Goal: Navigation & Orientation: Find specific page/section

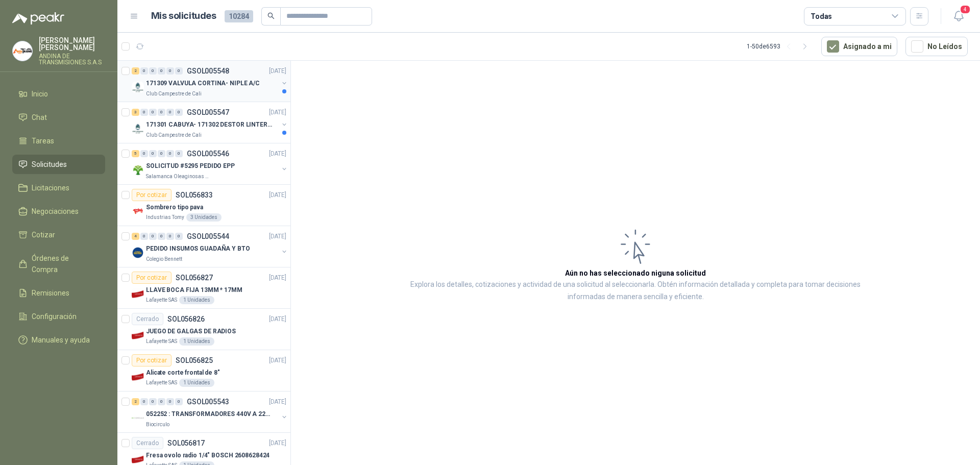
click at [227, 82] on p "171309 VALVULA CORTINA- NIPLE A/C" at bounding box center [203, 84] width 114 height 10
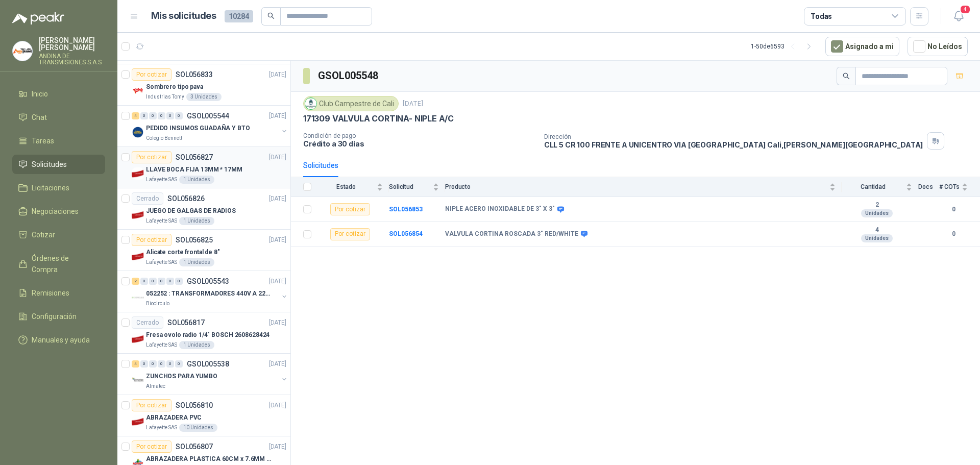
scroll to position [204, 0]
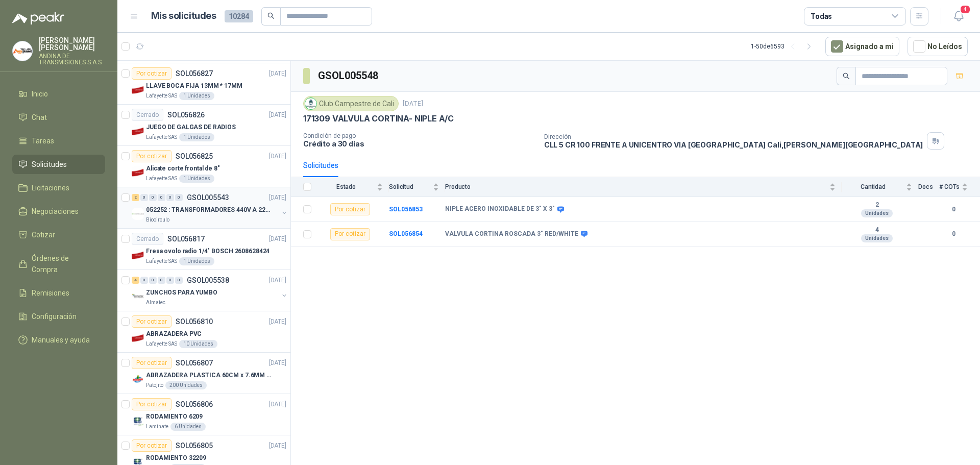
click at [212, 206] on p "052252 : TRANSFORMADORES 440V A 220 V" at bounding box center [209, 210] width 127 height 10
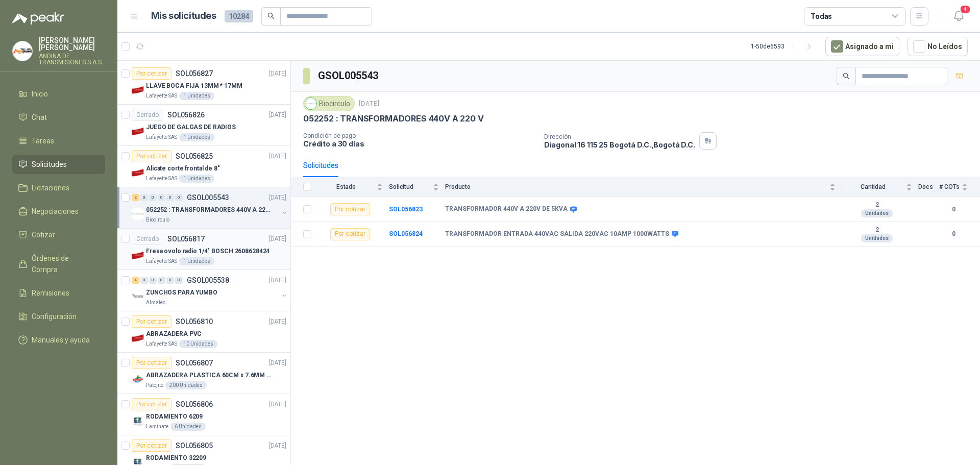
click at [206, 252] on p "Fresa ovolo radio 1/4" BOSCH 2608628424" at bounding box center [208, 252] width 124 height 10
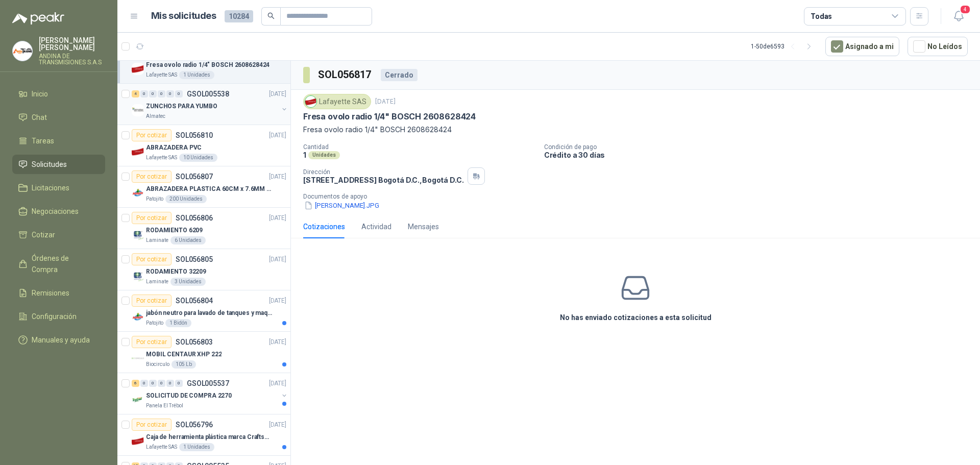
scroll to position [408, 0]
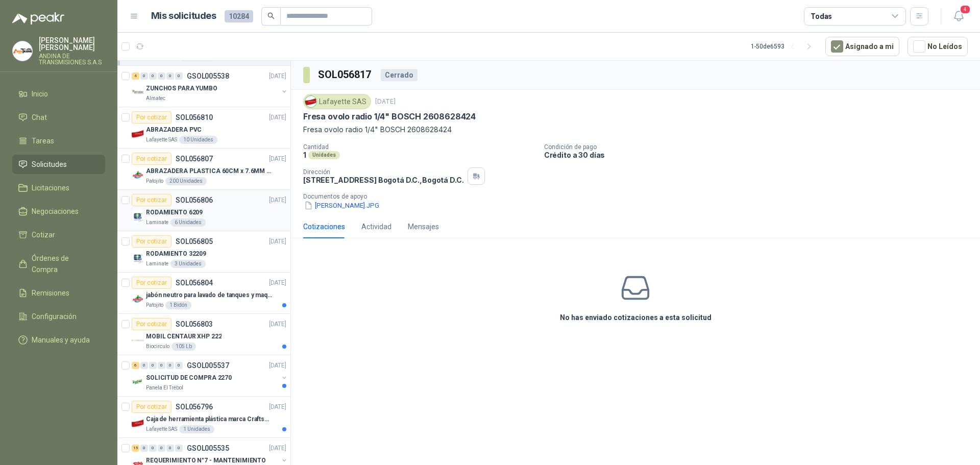
click at [192, 209] on p "RODAMIENTO 6209" at bounding box center [174, 213] width 57 height 10
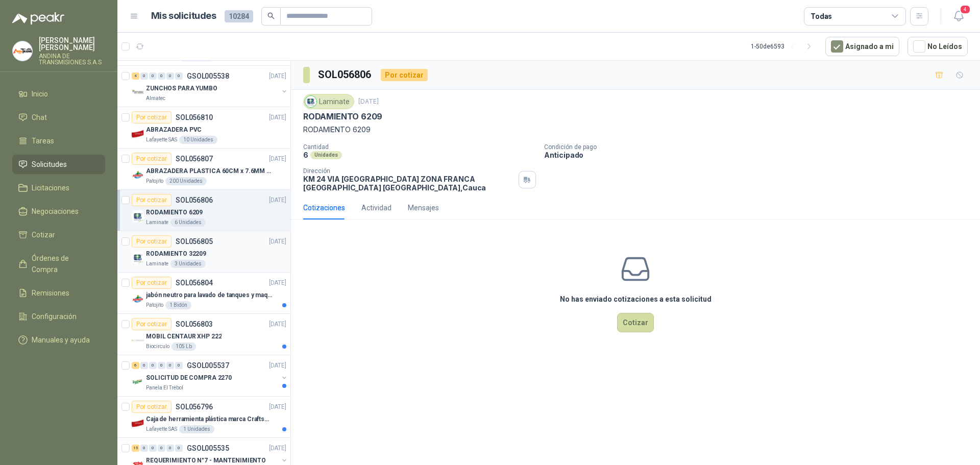
click at [202, 239] on p "SOL056805" at bounding box center [194, 241] width 37 height 7
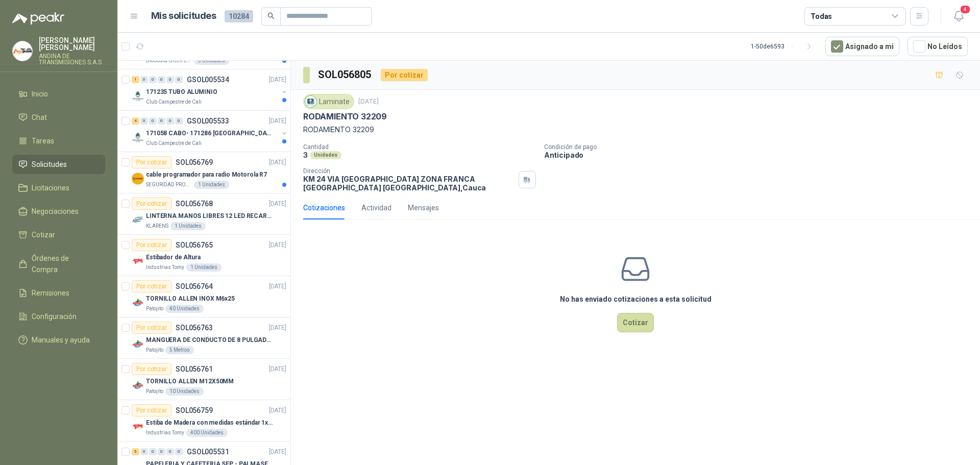
scroll to position [919, 0]
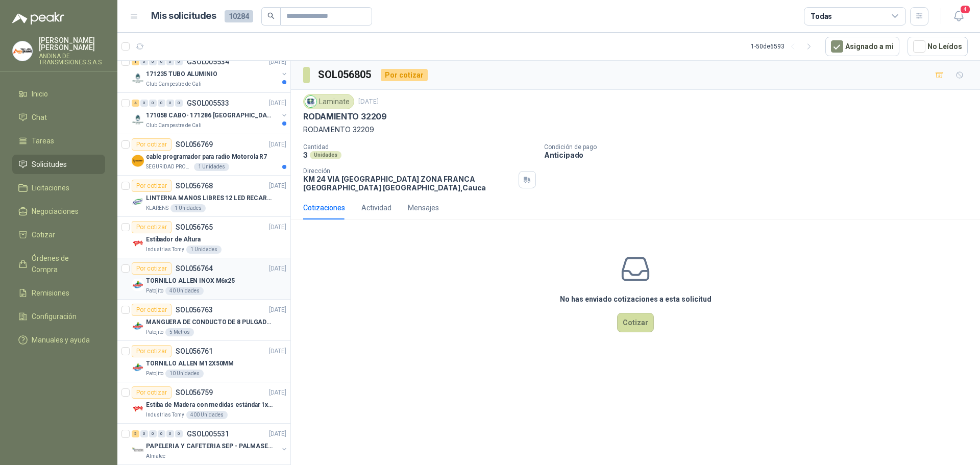
click at [215, 278] on p "TORNILLO ALLEN INOX M6x25" at bounding box center [190, 281] width 89 height 10
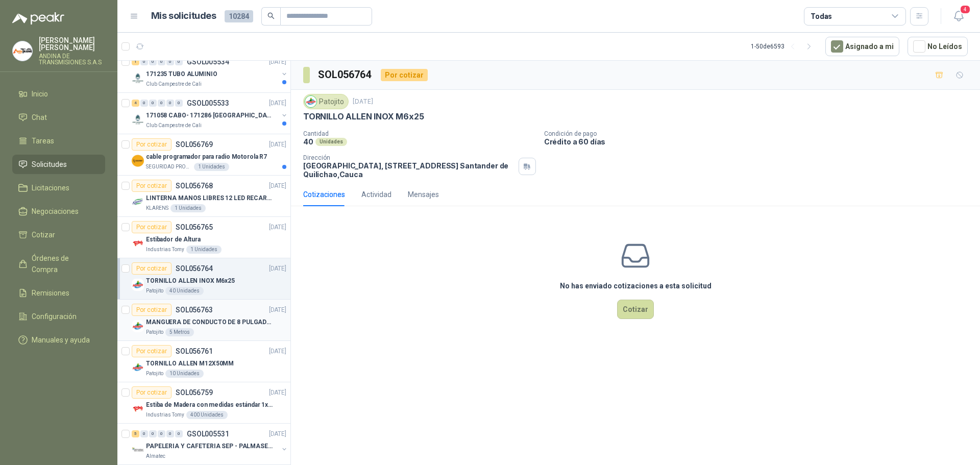
click at [209, 321] on p "MANGUERA DE CONDUCTO DE 8 PULGADAS DE ALAMBRE DE ACERO PU" at bounding box center [209, 322] width 127 height 10
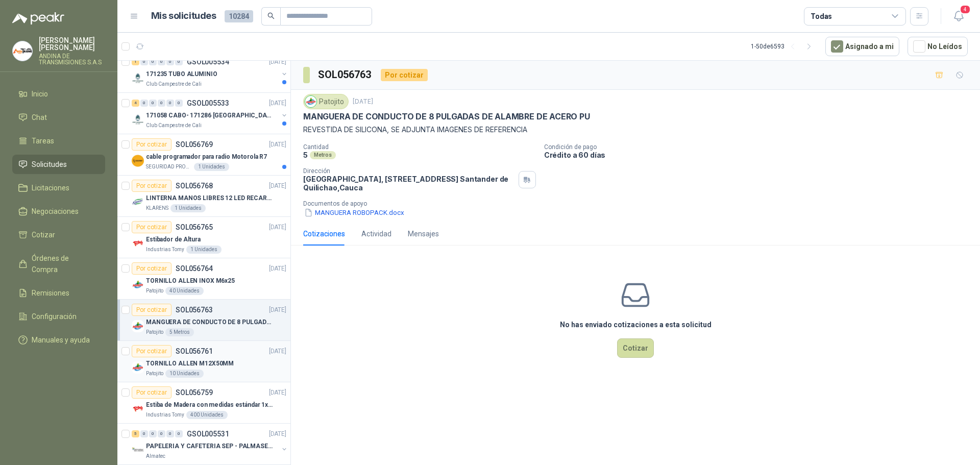
click at [196, 361] on p "TORNILLO ALLEN M12X50MM" at bounding box center [190, 364] width 88 height 10
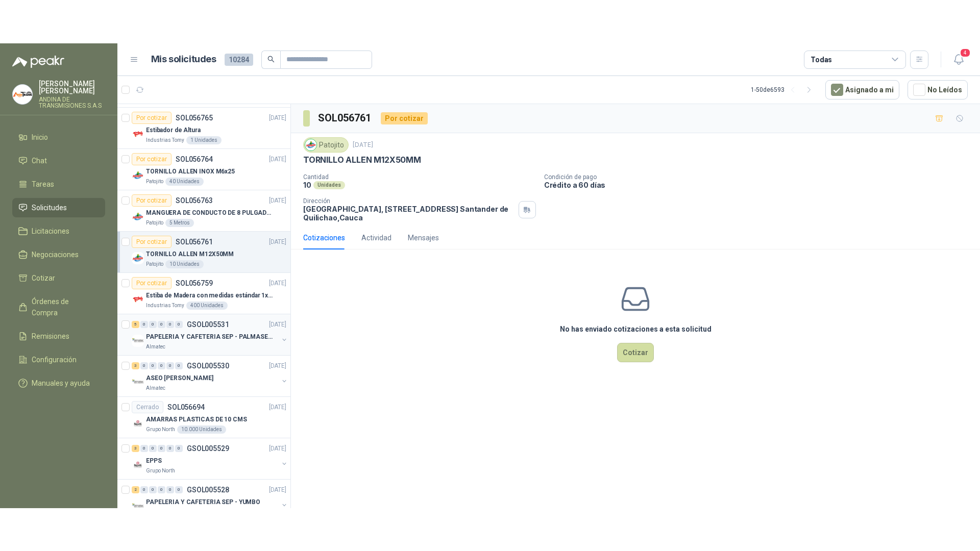
scroll to position [1072, 0]
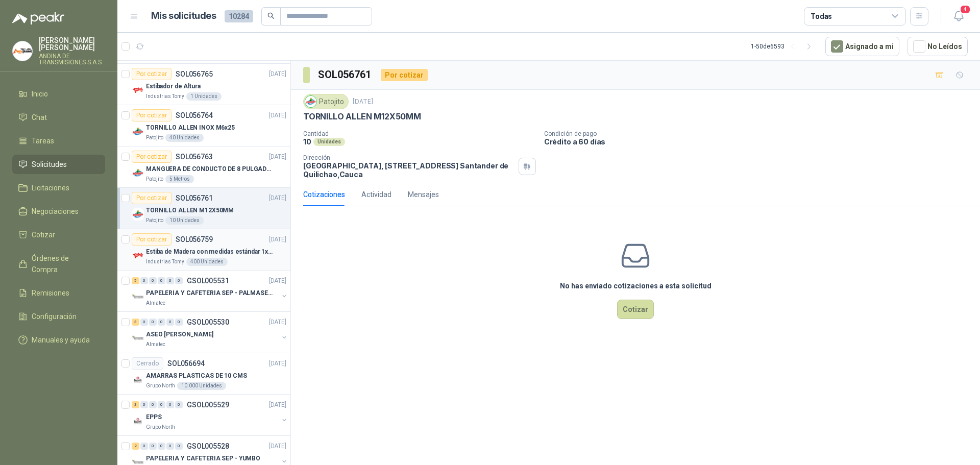
click at [230, 251] on p "Estiba de Madera con medidas estándar 1x120x15 de alto" at bounding box center [209, 252] width 127 height 10
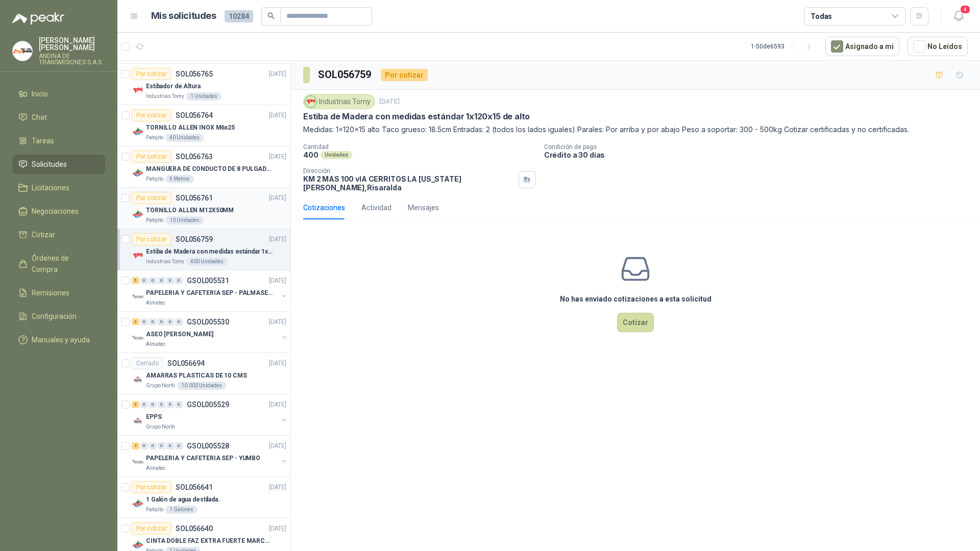
click at [202, 207] on p "TORNILLO ALLEN M12X50MM" at bounding box center [190, 211] width 88 height 10
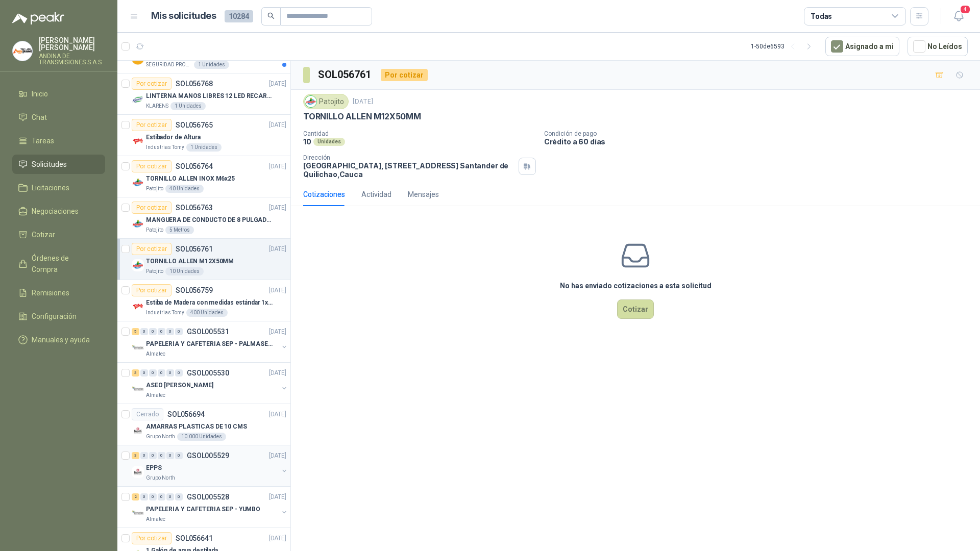
scroll to position [970, 0]
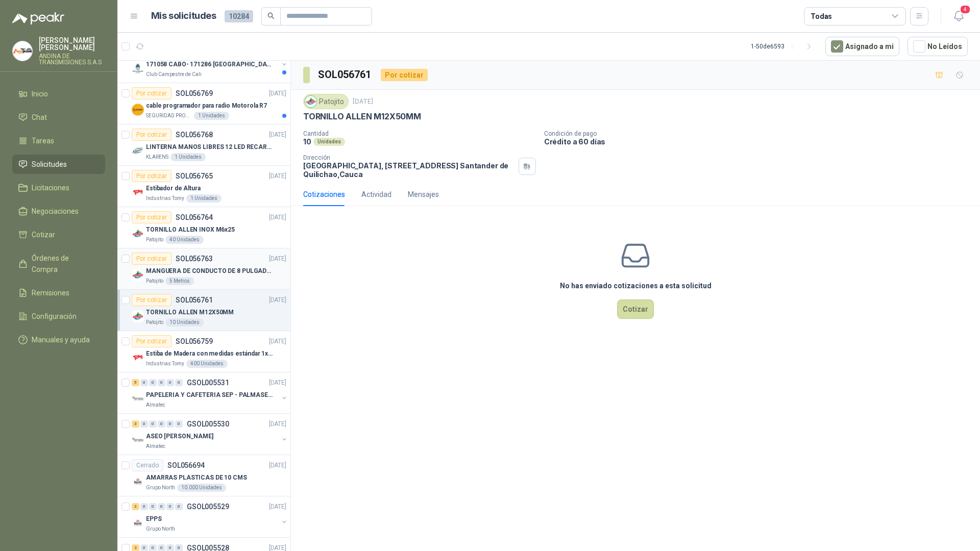
click at [213, 269] on p "MANGUERA DE CONDUCTO DE 8 PULGADAS DE ALAMBRE DE ACERO PU" at bounding box center [209, 271] width 127 height 10
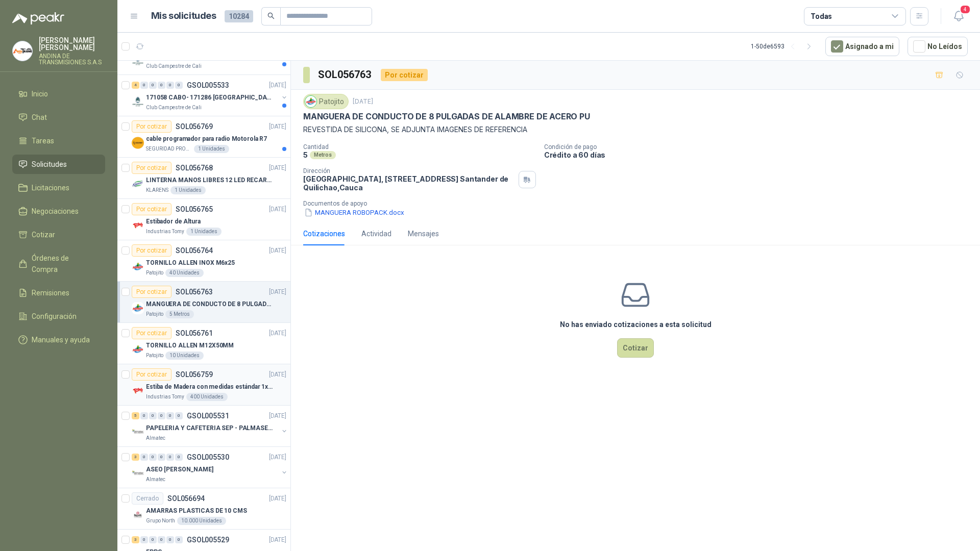
scroll to position [919, 0]
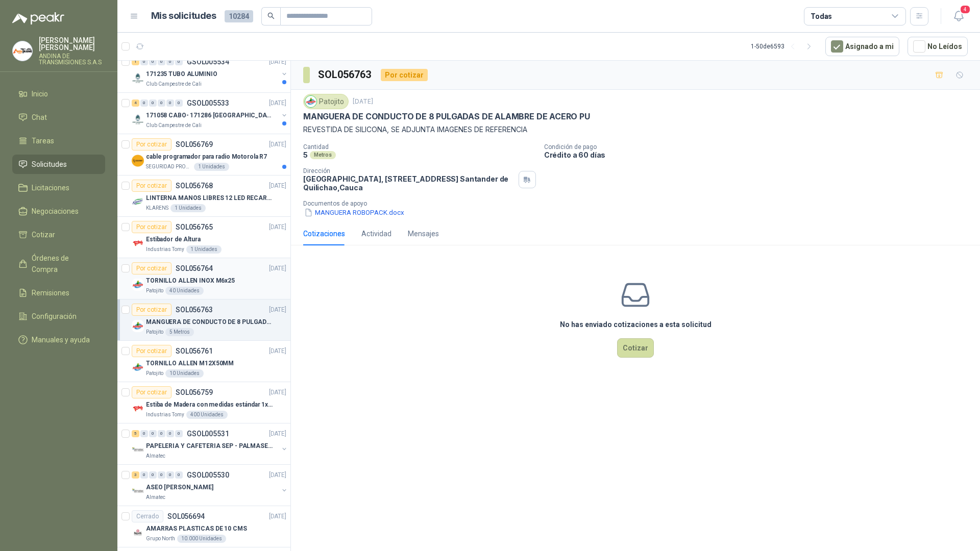
click at [216, 279] on p "TORNILLO ALLEN INOX M6x25" at bounding box center [190, 281] width 89 height 10
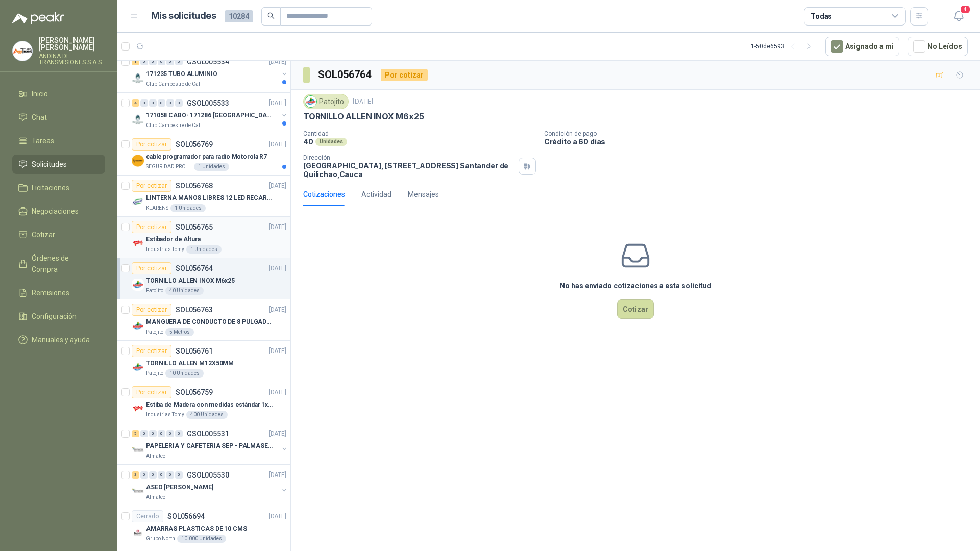
click at [211, 249] on div "1 Unidades" at bounding box center [203, 249] width 35 height 8
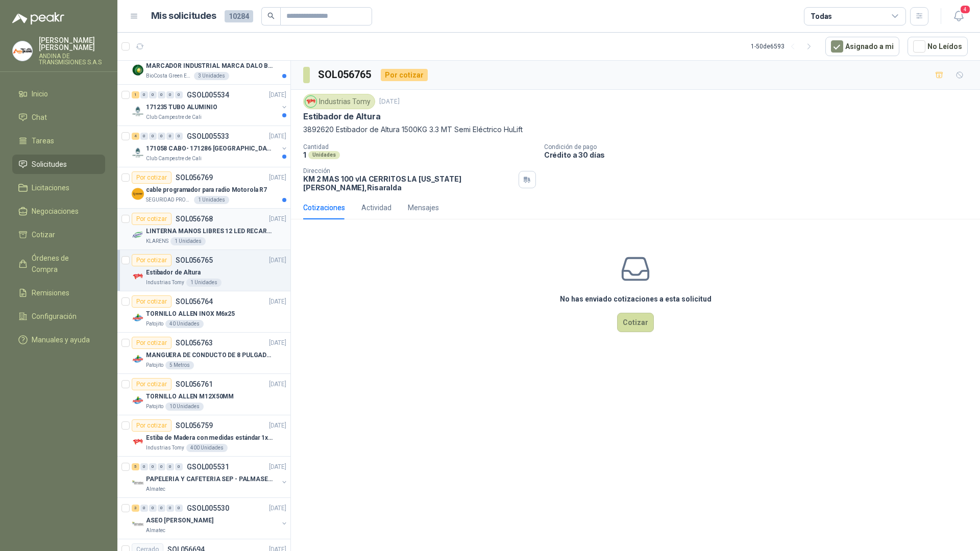
scroll to position [868, 0]
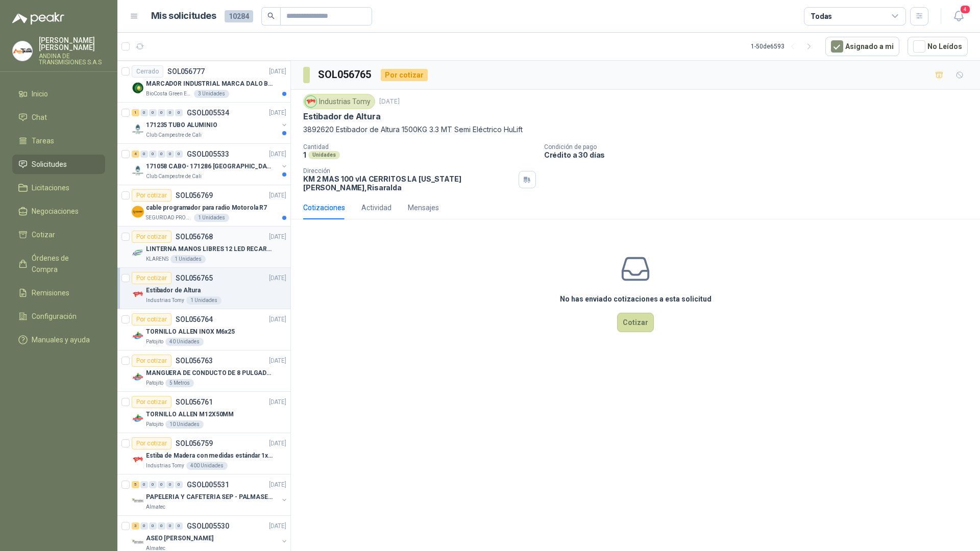
click at [205, 250] on p "LINTERNA MANOS LIBRES 12 LED RECARGALE" at bounding box center [209, 249] width 127 height 10
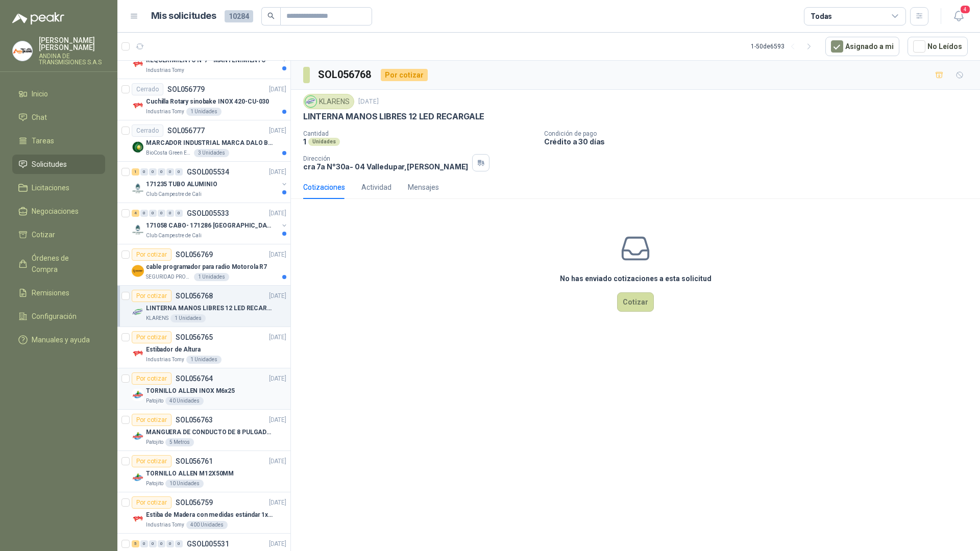
scroll to position [766, 0]
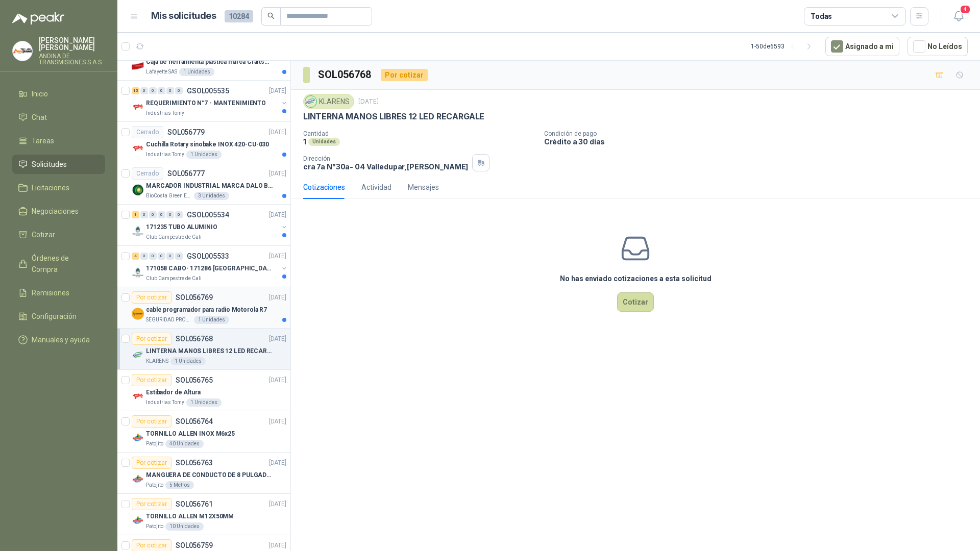
click at [236, 305] on p "cable programador para radio Motorola R7" at bounding box center [206, 310] width 121 height 10
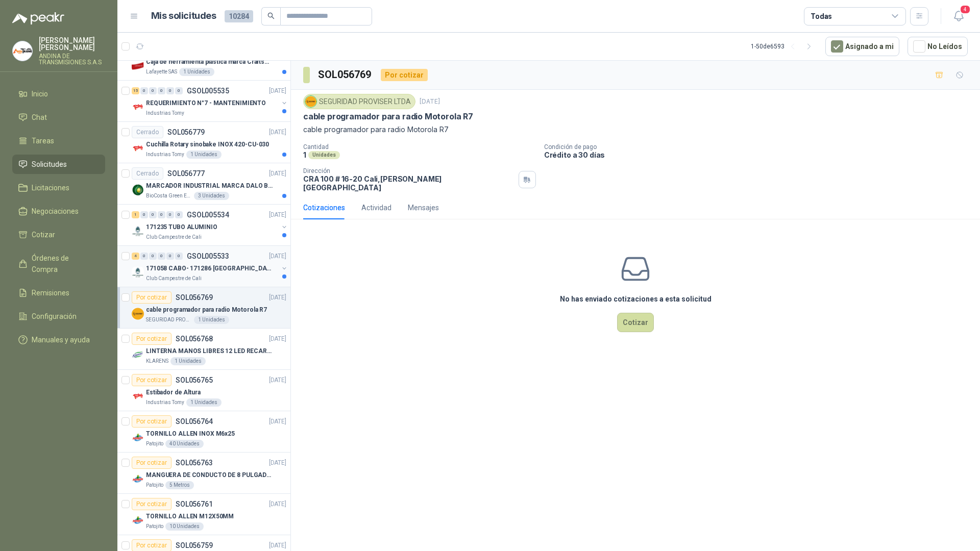
click at [229, 265] on p "171058 CABO- 171286 [GEOGRAPHIC_DATA]" at bounding box center [209, 269] width 127 height 10
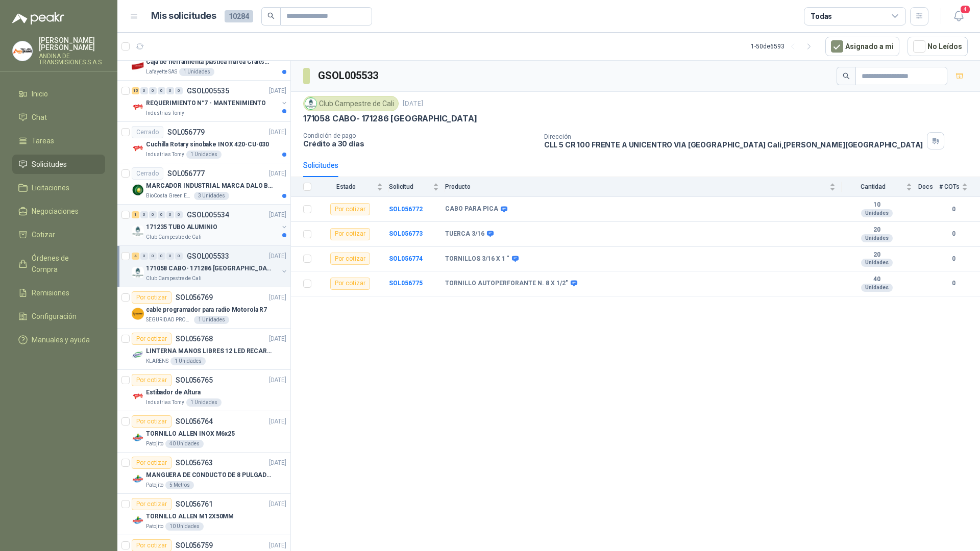
click at [191, 219] on div "1 0 0 0 0 0 GSOL005534 [DATE]" at bounding box center [210, 215] width 157 height 12
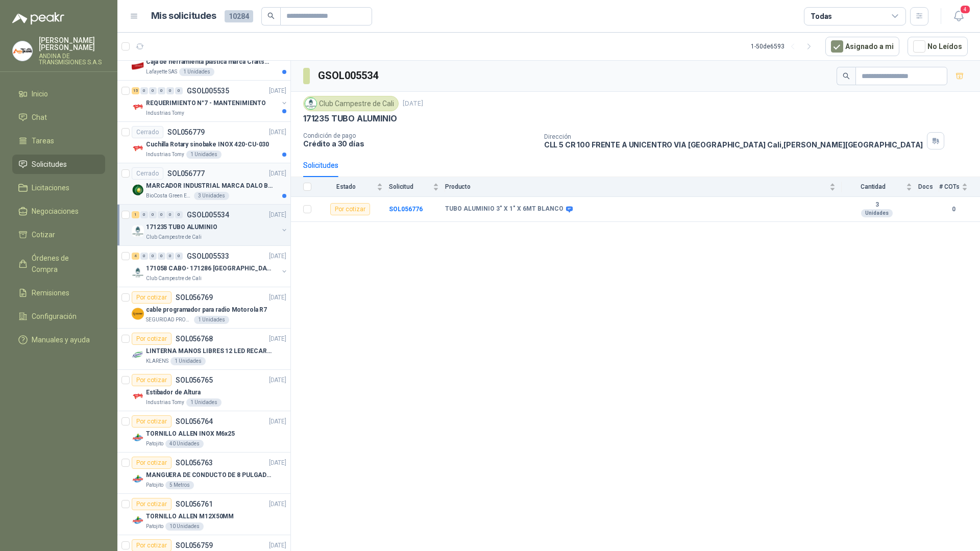
click at [206, 182] on p "MARCADOR INDUSTRIAL MARCA DALO BLANCO" at bounding box center [209, 186] width 127 height 10
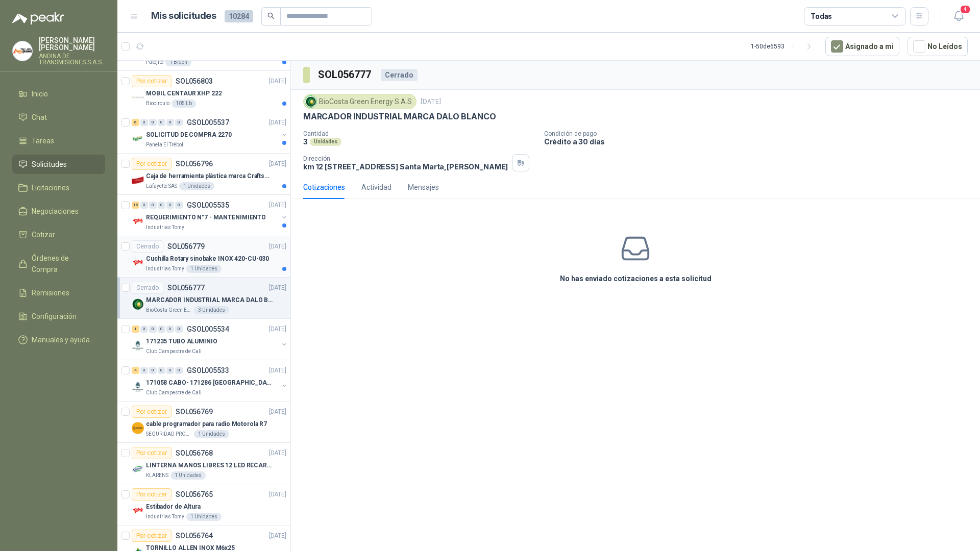
scroll to position [612, 0]
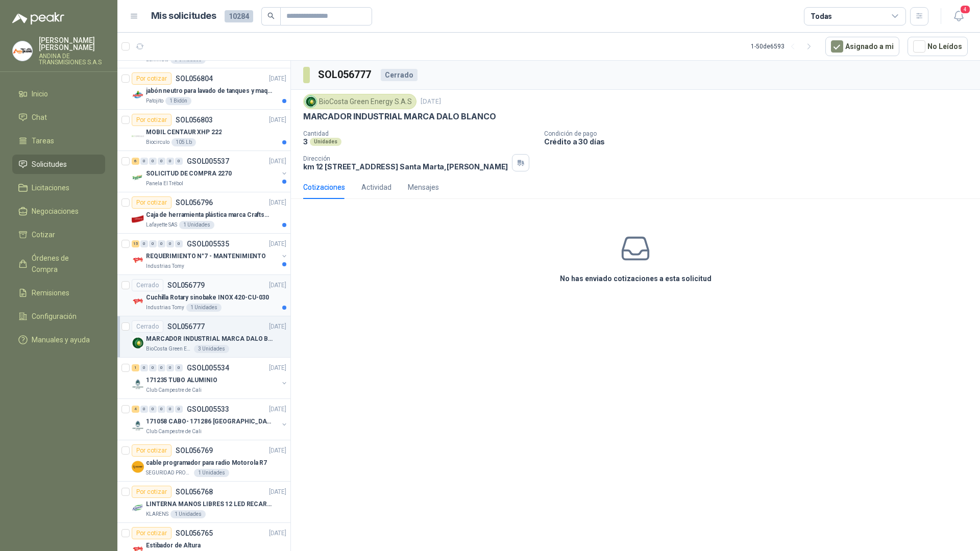
click at [227, 295] on p "Cuchilla Rotary sinobake INOX 420-CU-030" at bounding box center [207, 298] width 123 height 10
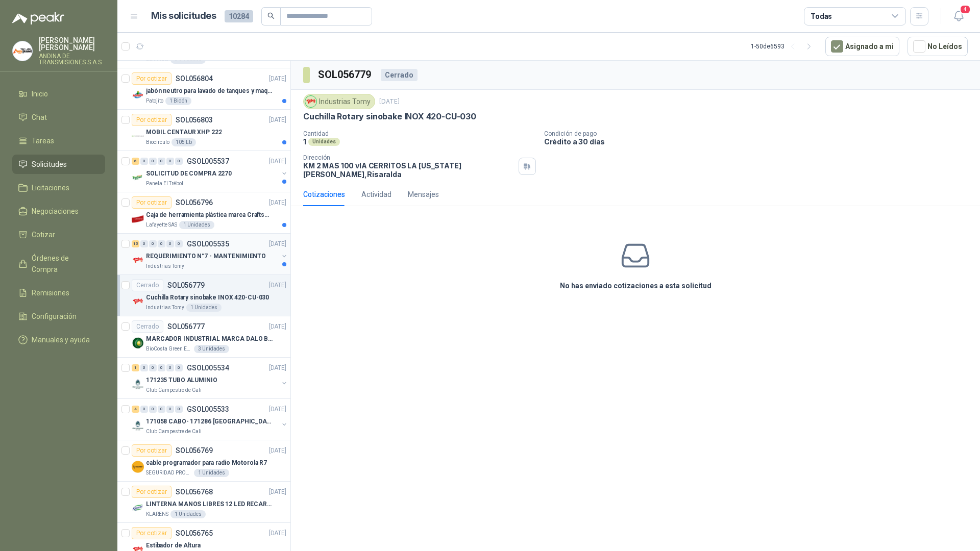
click at [228, 256] on p "REQUERIMIENTO N°7 - MANTENIMIENTO" at bounding box center [206, 257] width 120 height 10
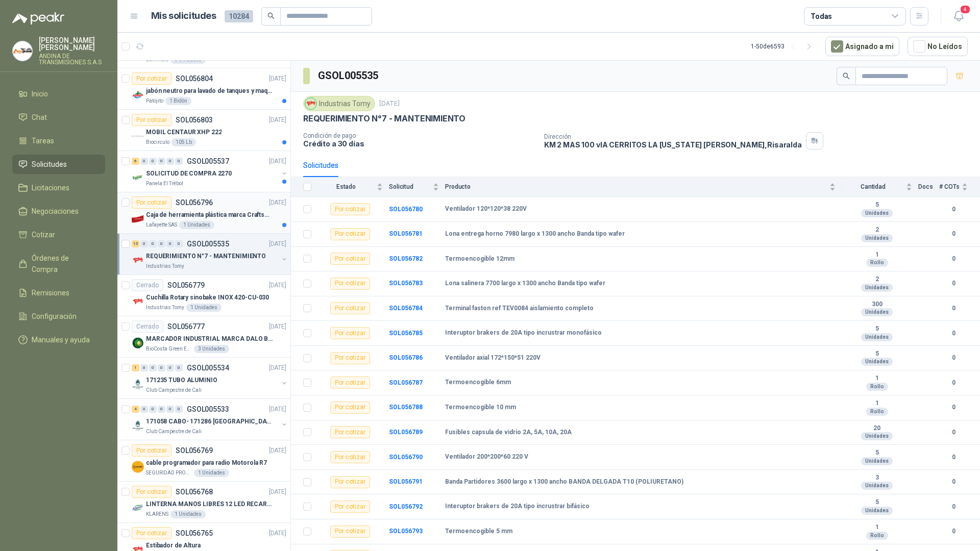
click at [227, 216] on p "Caja de herramienta plástica marca Craftsman de 26 pulgadas color rojo y nego" at bounding box center [209, 215] width 127 height 10
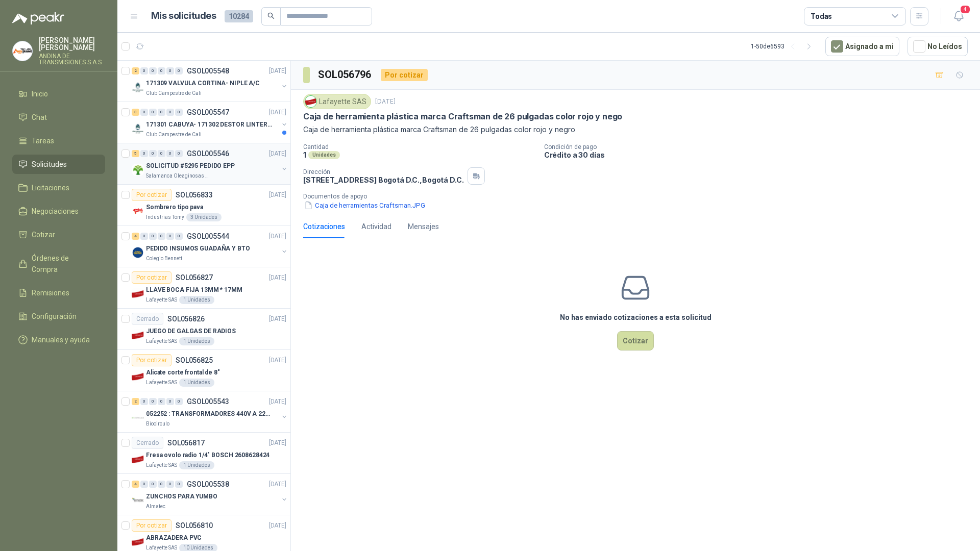
click at [225, 166] on p "SOLICITUD #5295 PEDIDO EPP" at bounding box center [190, 166] width 89 height 10
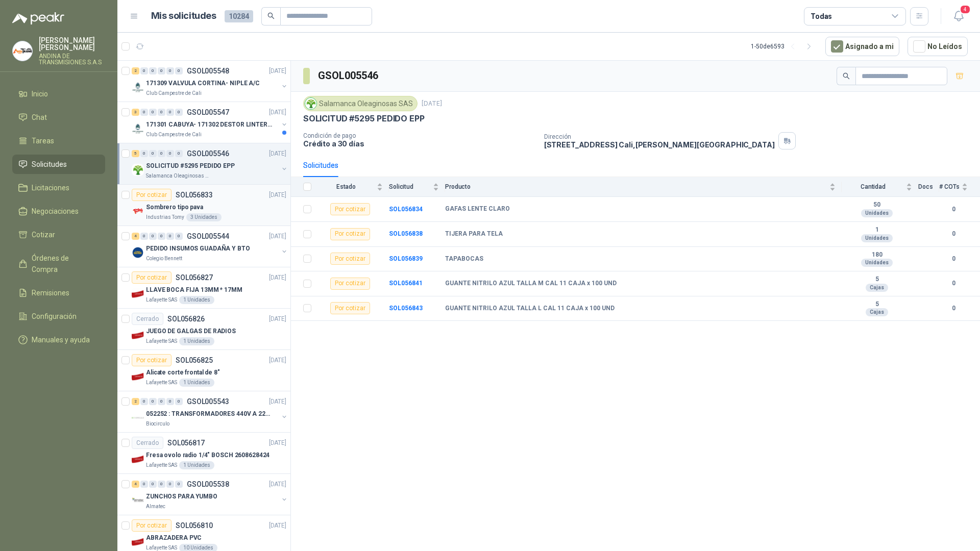
click at [181, 212] on p "Sombrero tipo pava" at bounding box center [174, 208] width 57 height 10
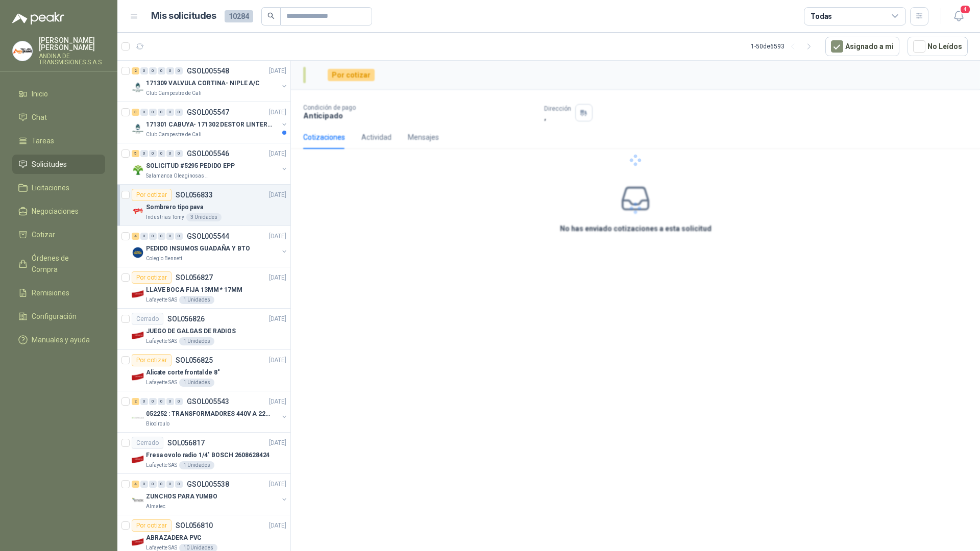
click at [187, 205] on p "Sombrero tipo pava" at bounding box center [174, 208] width 57 height 10
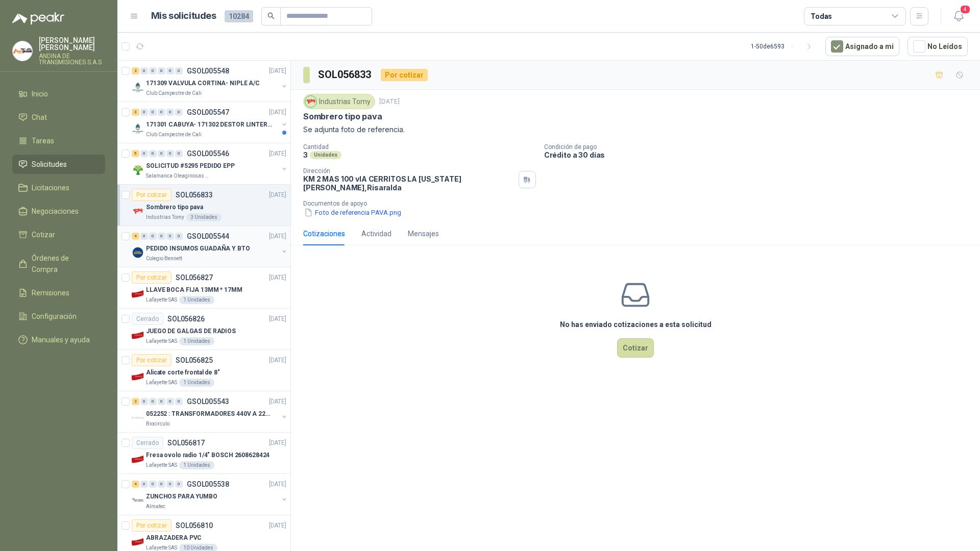
click at [205, 243] on div "PEDIDO INSUMOS GUADAÑA Y BTO" at bounding box center [212, 248] width 132 height 12
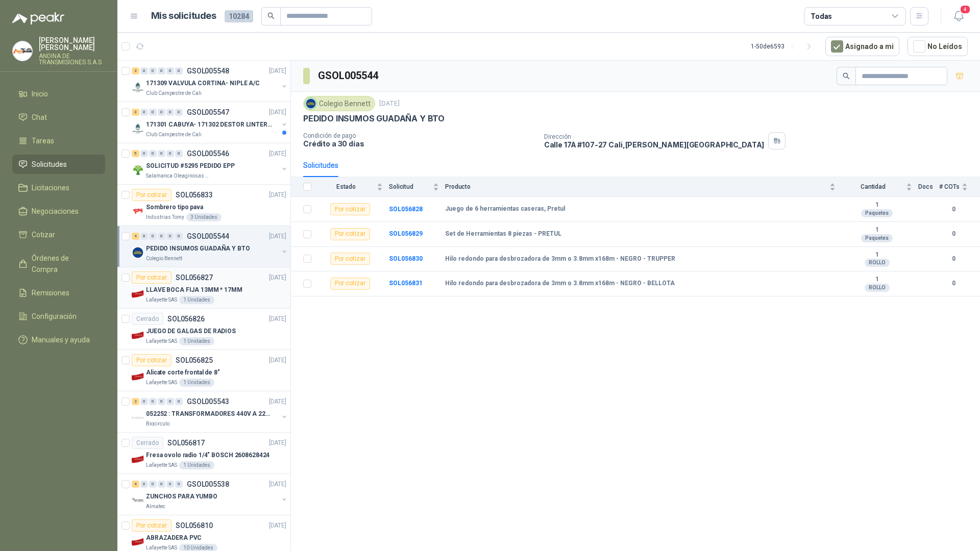
click at [224, 289] on p "LLAVE BOCA FIJA 13MM * 17MM" at bounding box center [194, 290] width 96 height 10
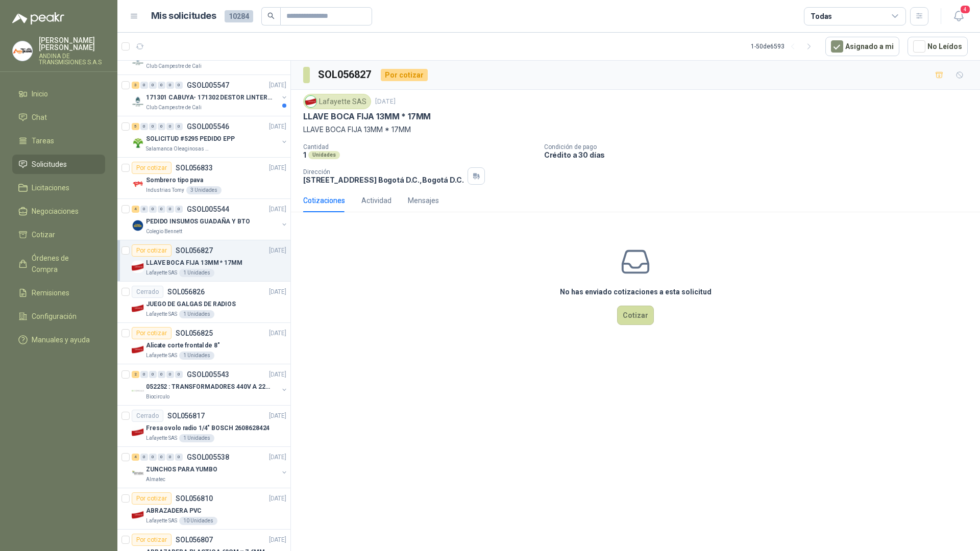
scroll to position [51, 0]
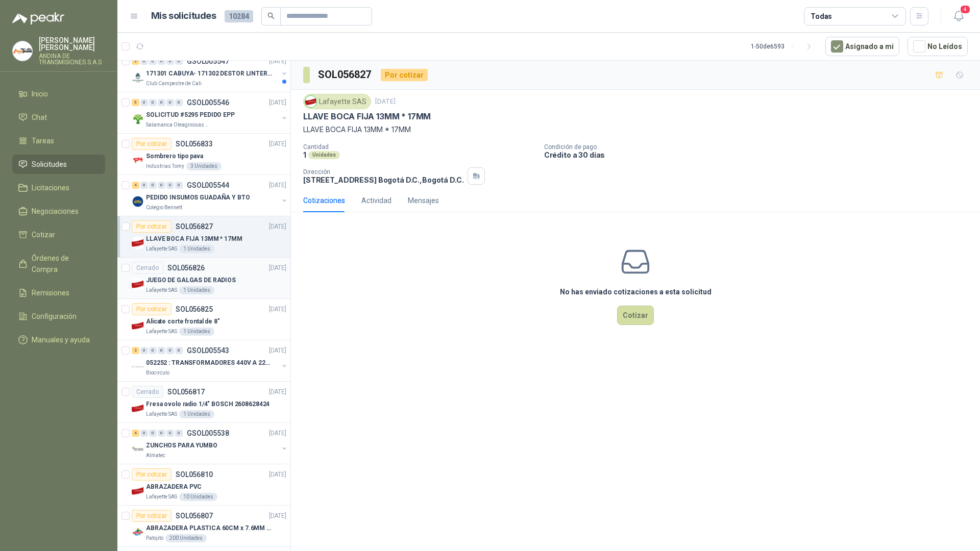
click at [223, 279] on p "JUEGO DE GALGAS DE RADIOS" at bounding box center [191, 281] width 90 height 10
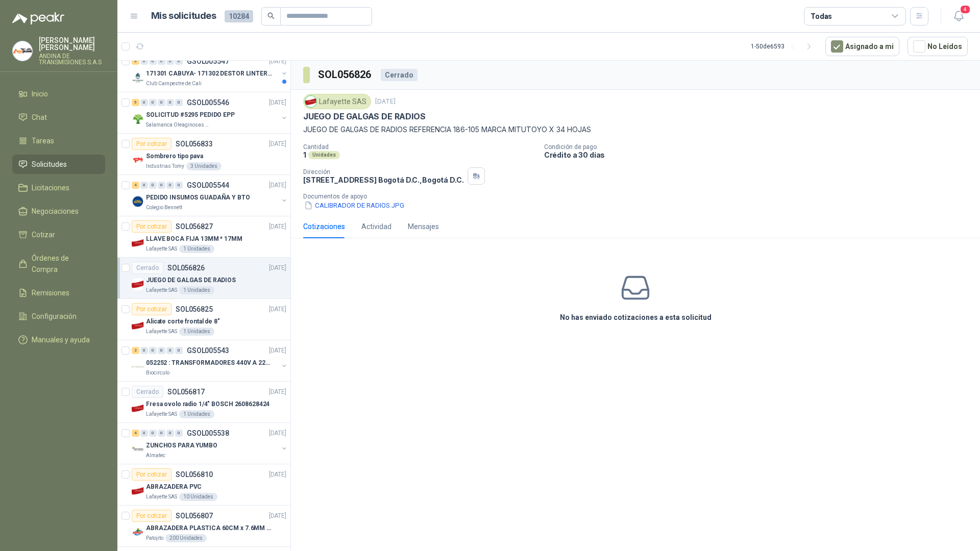
scroll to position [102, 0]
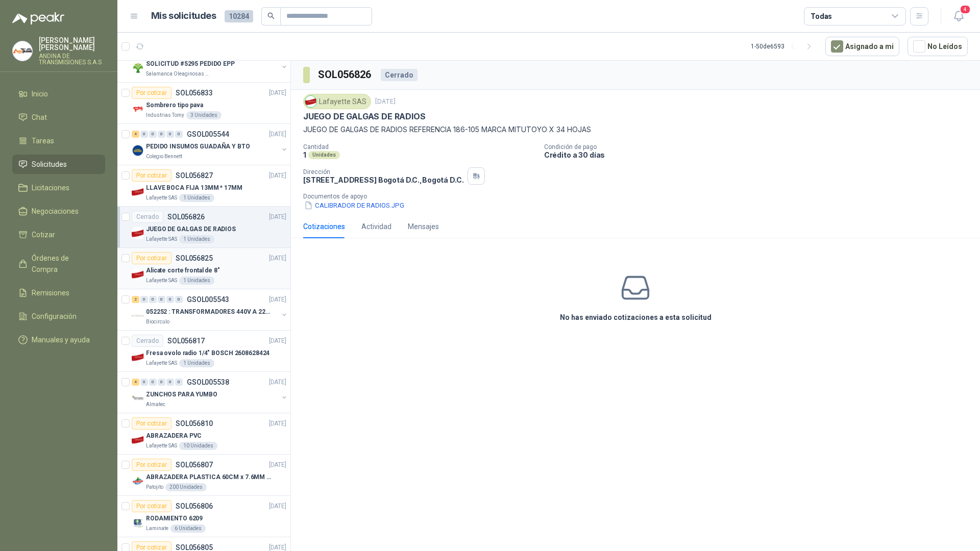
click at [203, 267] on p "Alicate corte frontal de 8"" at bounding box center [183, 271] width 74 height 10
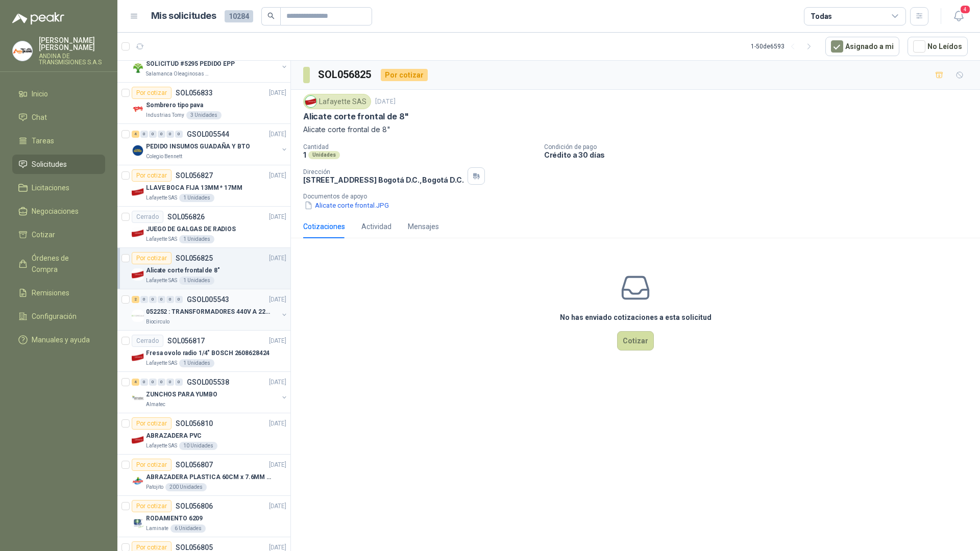
click at [223, 310] on p "052252 : TRANSFORMADORES 440V A 220 V" at bounding box center [209, 312] width 127 height 10
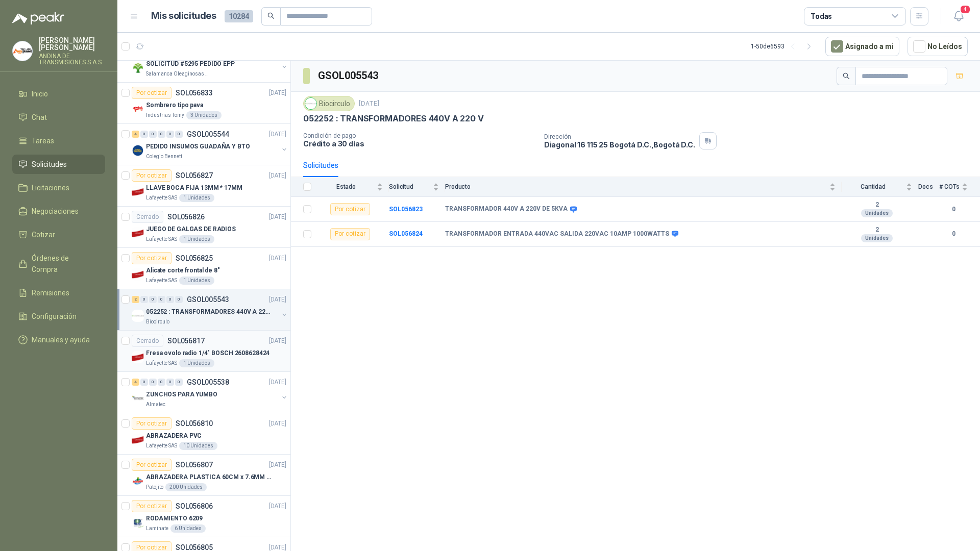
click at [203, 351] on p "Fresa ovolo radio 1/4" BOSCH 2608628424" at bounding box center [208, 354] width 124 height 10
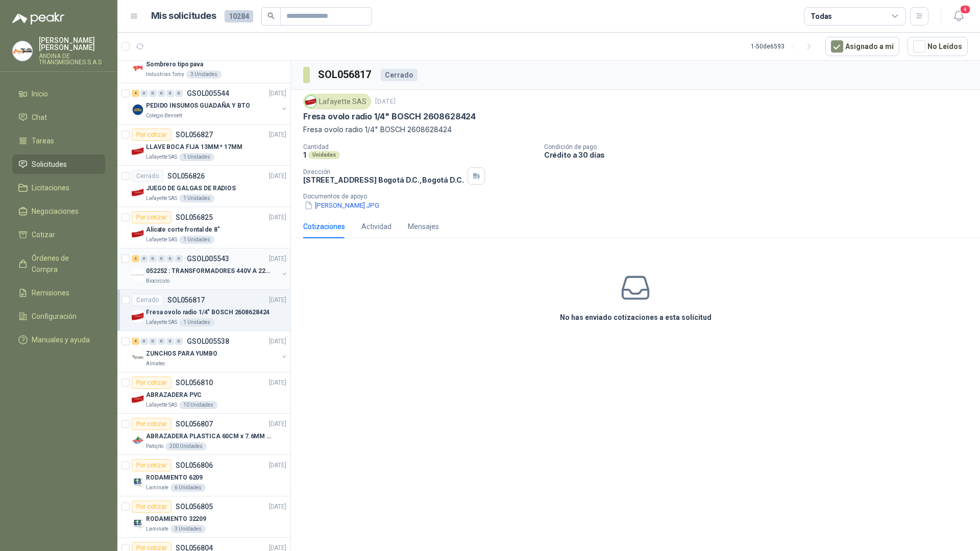
scroll to position [204, 0]
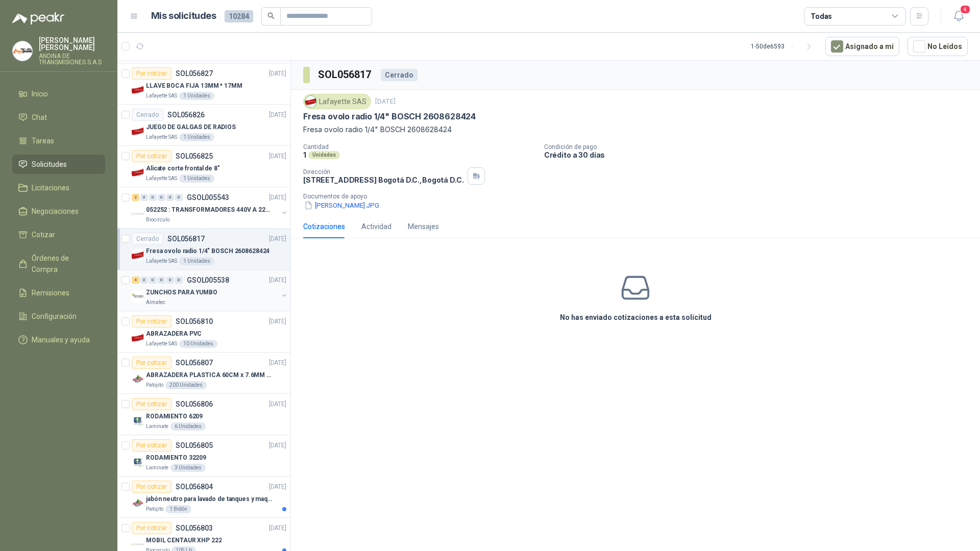
click at [203, 294] on p "ZUNCHOS PARA YUMBO" at bounding box center [181, 293] width 71 height 10
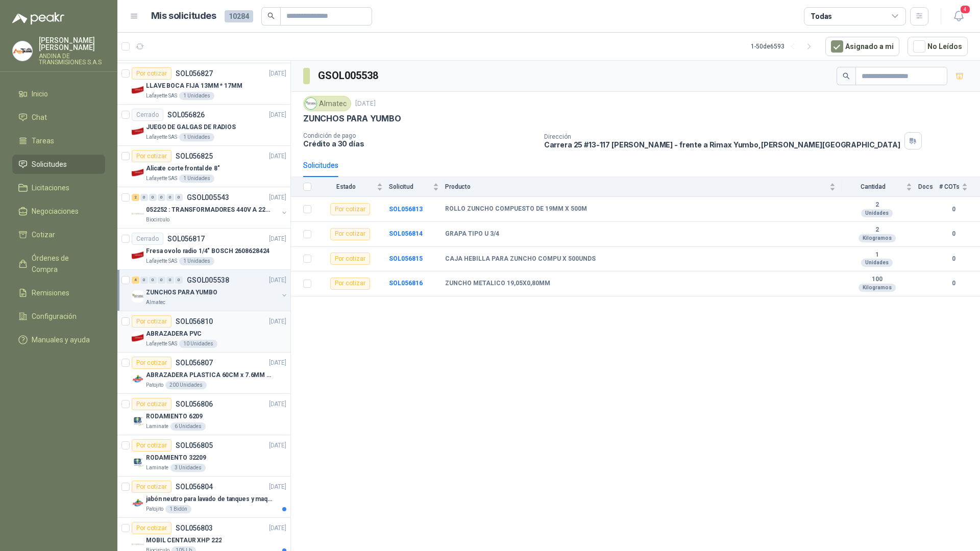
click at [193, 330] on p "ABRAZADERA PVC" at bounding box center [174, 334] width 56 height 10
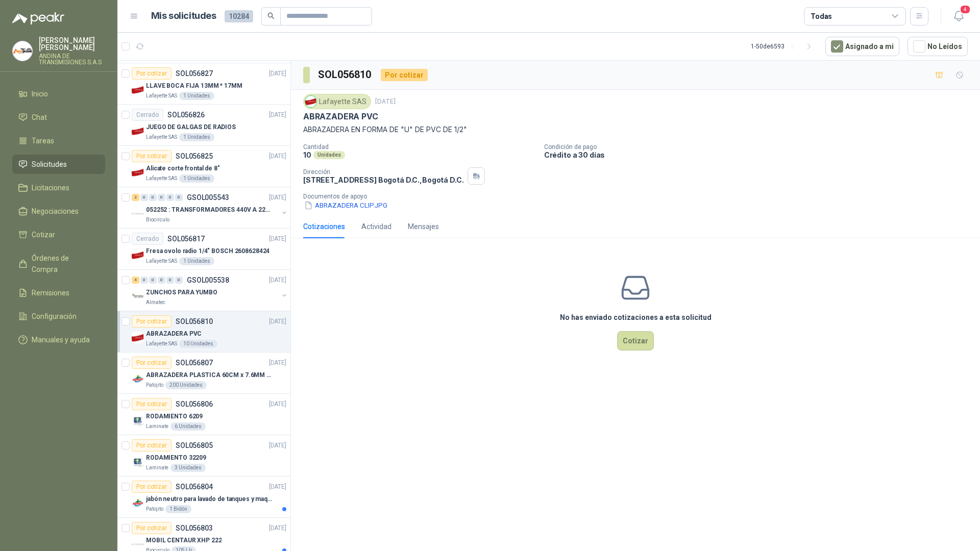
scroll to position [255, 0]
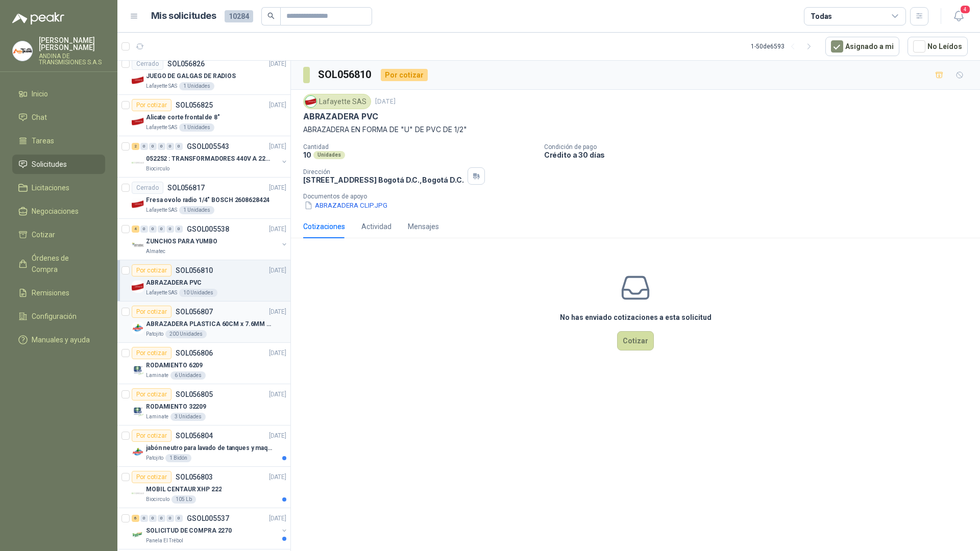
click at [214, 320] on p "ABRAZADERA PLASTICA 60CM x 7.6MM ANCHA" at bounding box center [209, 324] width 127 height 10
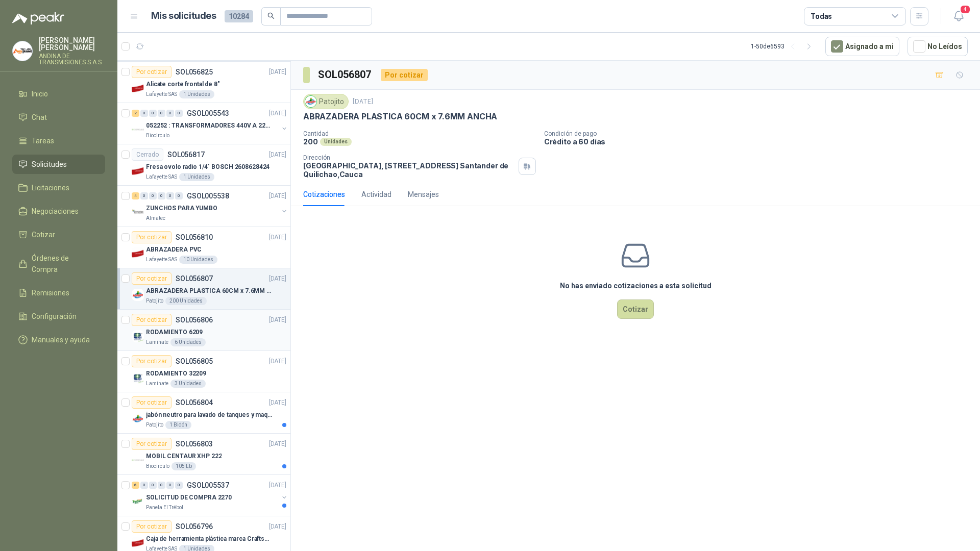
scroll to position [306, 0]
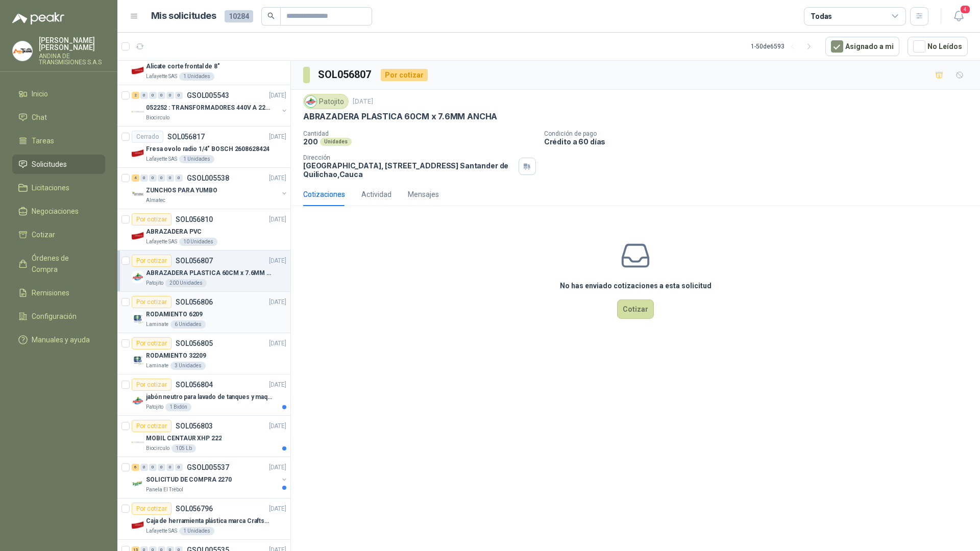
click at [195, 305] on p "SOL056806" at bounding box center [194, 302] width 37 height 7
